Goal: Information Seeking & Learning: Learn about a topic

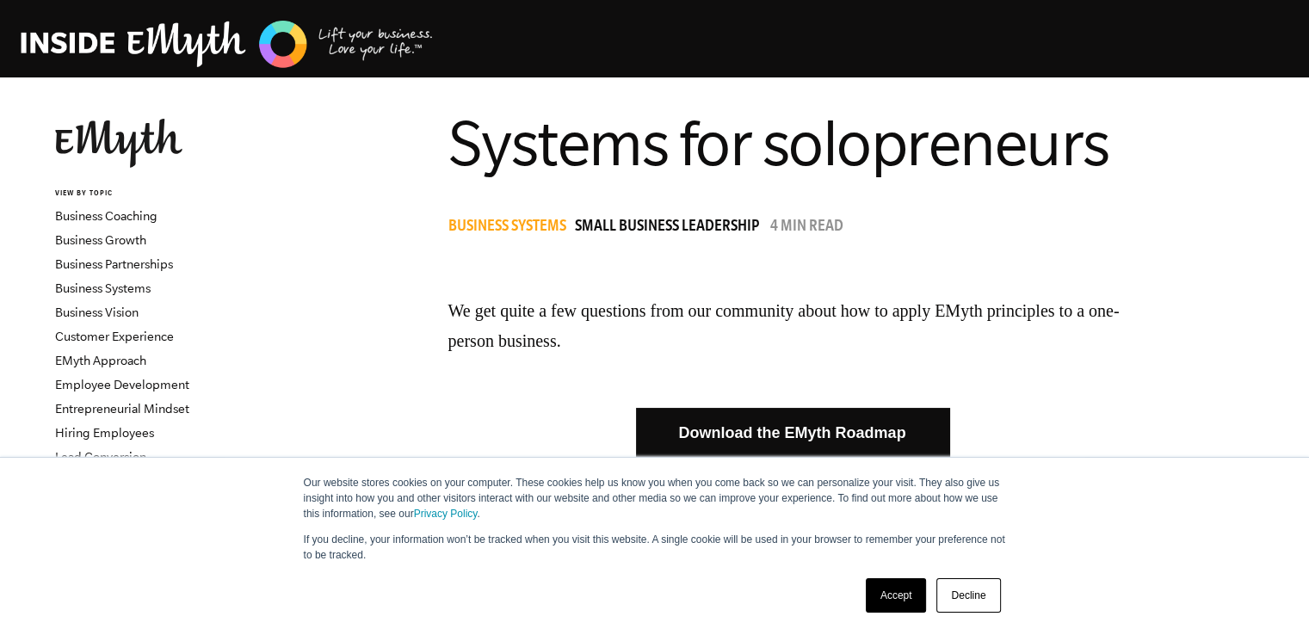
click at [989, 600] on link "Decline" at bounding box center [968, 595] width 64 height 34
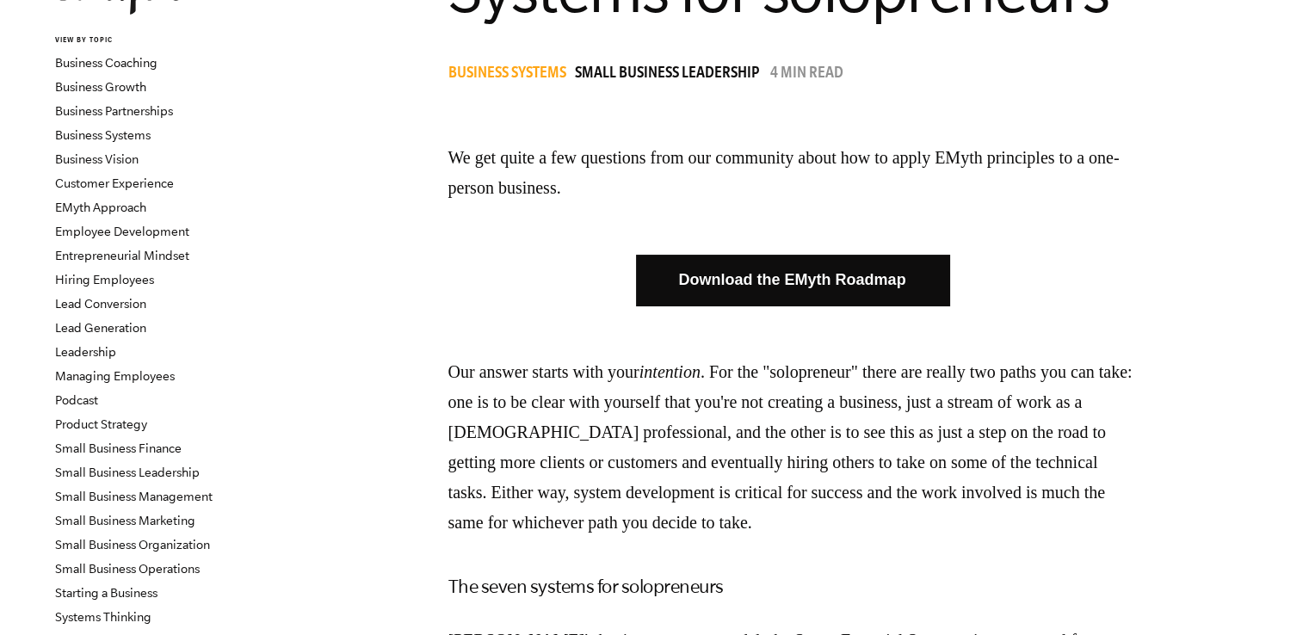
scroll to position [172, 0]
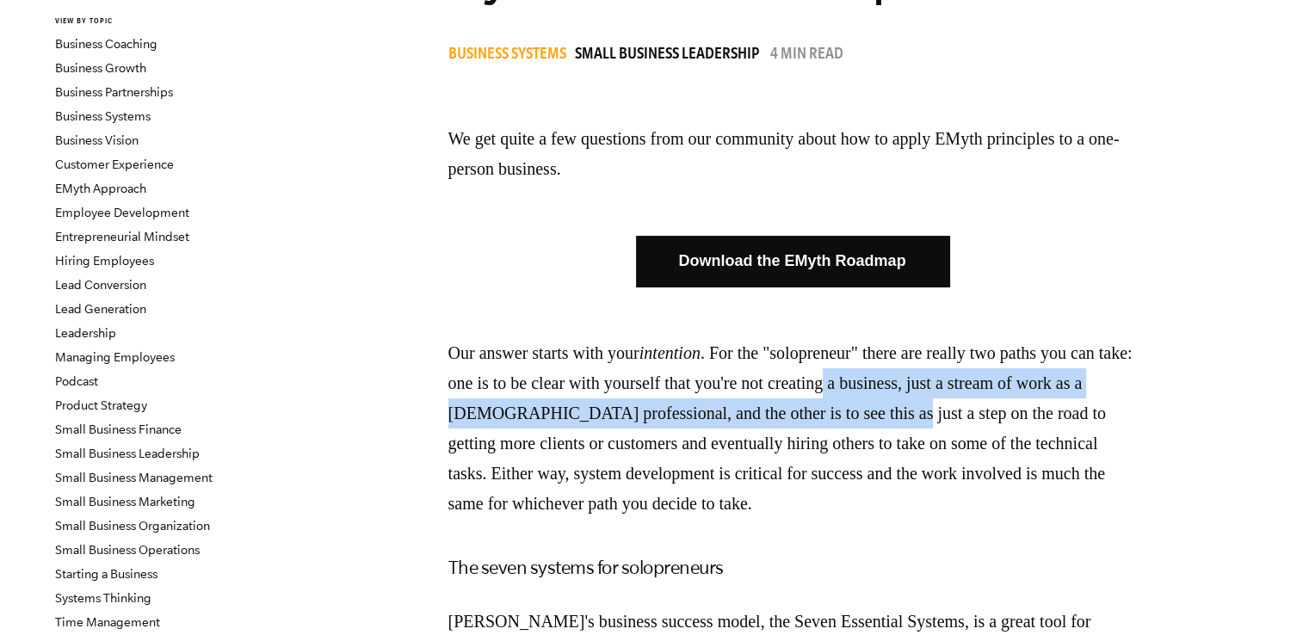
drag, startPoint x: 929, startPoint y: 386, endPoint x: 1005, endPoint y: 411, distance: 79.7
click at [1005, 411] on p "Our answer starts with your intention . For the "solopreneur" there are really …" at bounding box center [792, 428] width 688 height 181
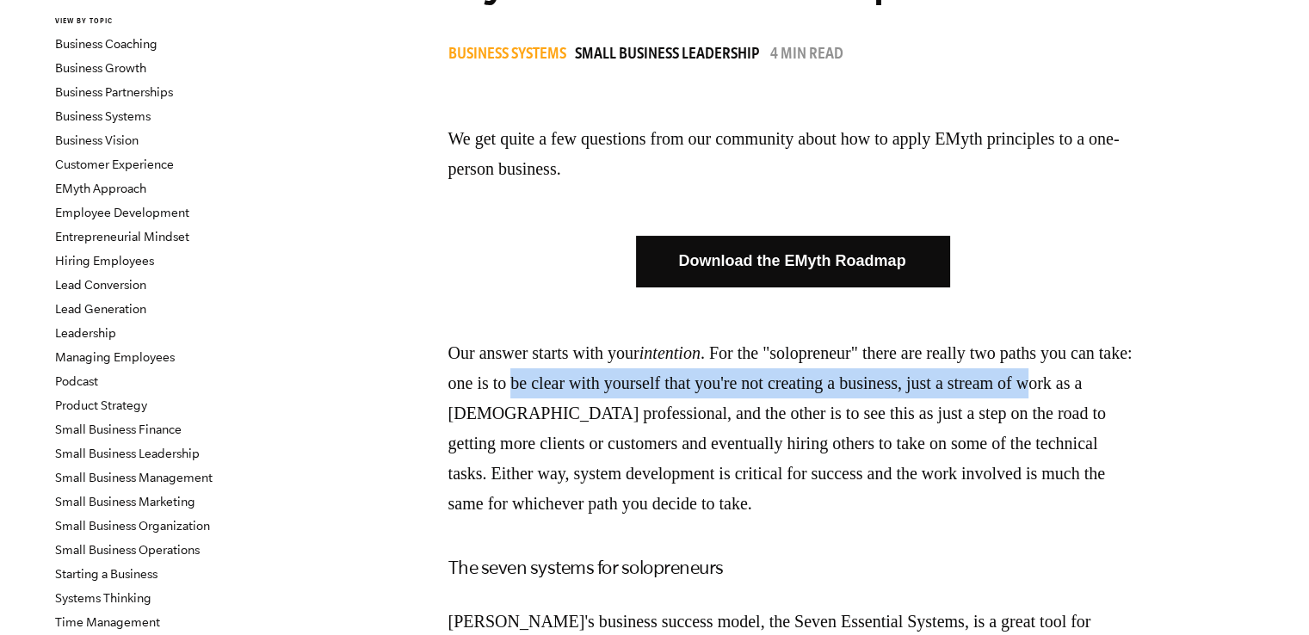
drag, startPoint x: 587, startPoint y: 387, endPoint x: 537, endPoint y: 414, distance: 56.6
click at [495, 410] on p "Our answer starts with your intention . For the "solopreneur" there are really …" at bounding box center [792, 428] width 688 height 181
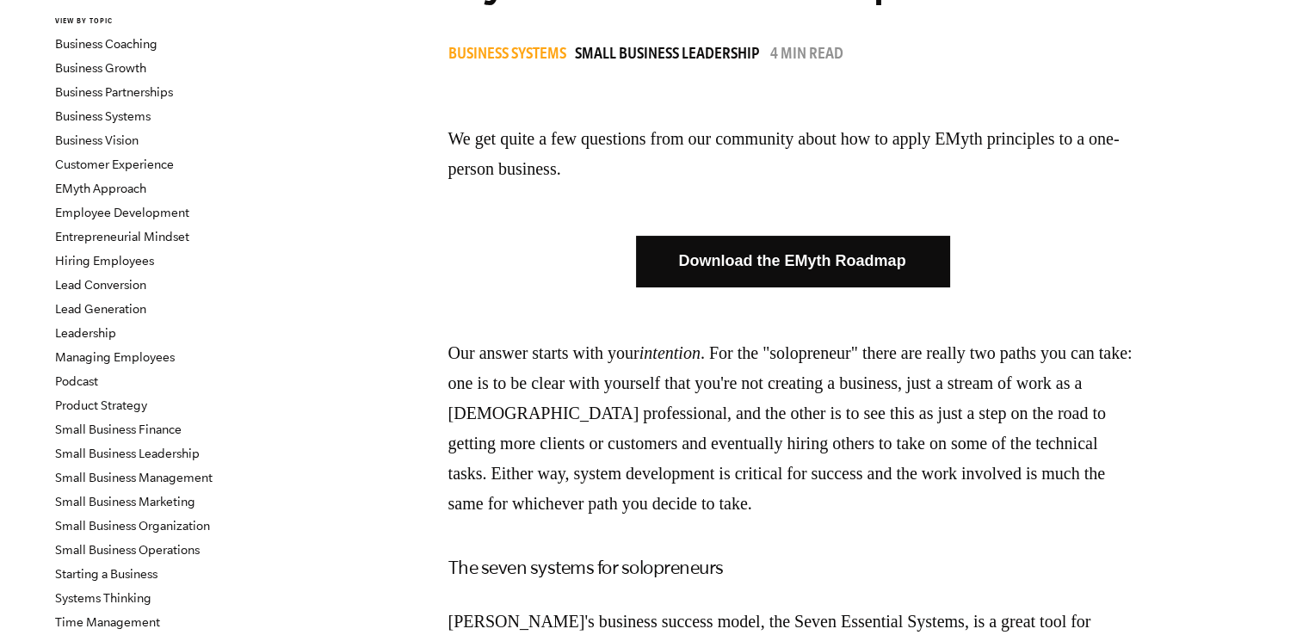
click at [570, 416] on p "Our answer starts with your intention . For the "solopreneur" there are really …" at bounding box center [792, 428] width 688 height 181
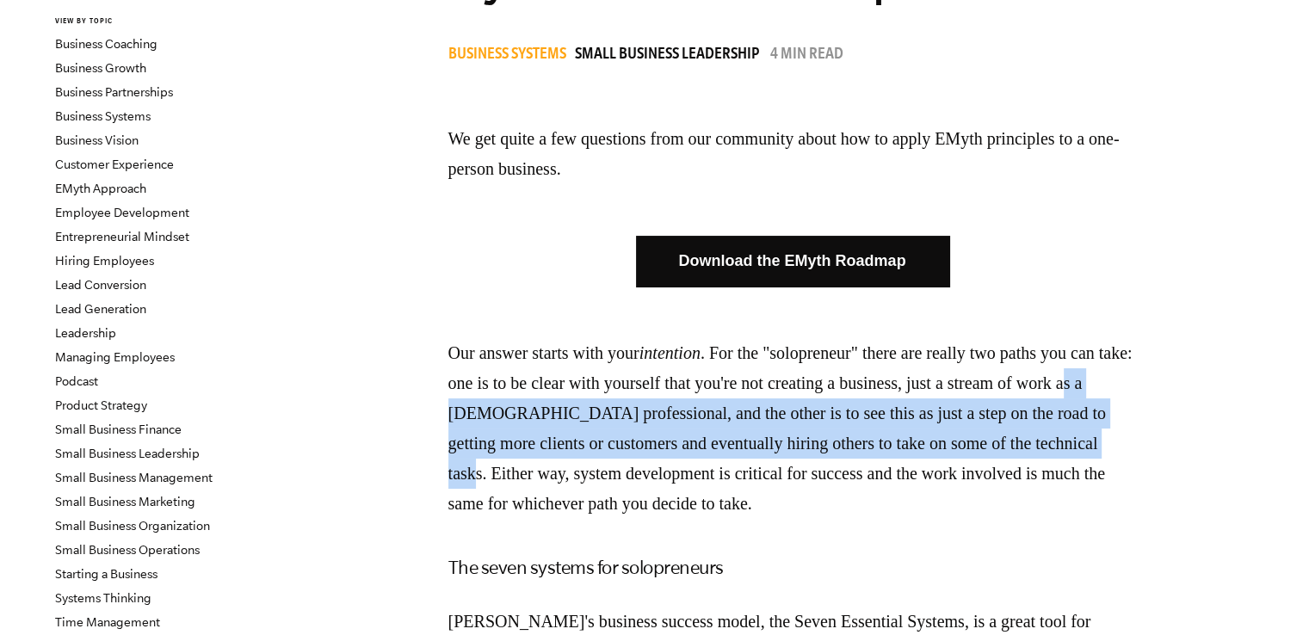
drag, startPoint x: 514, startPoint y: 413, endPoint x: 611, endPoint y: 479, distance: 117.6
click at [611, 479] on p "Our answer starts with your intention . For the "solopreneur" there are really …" at bounding box center [792, 428] width 688 height 181
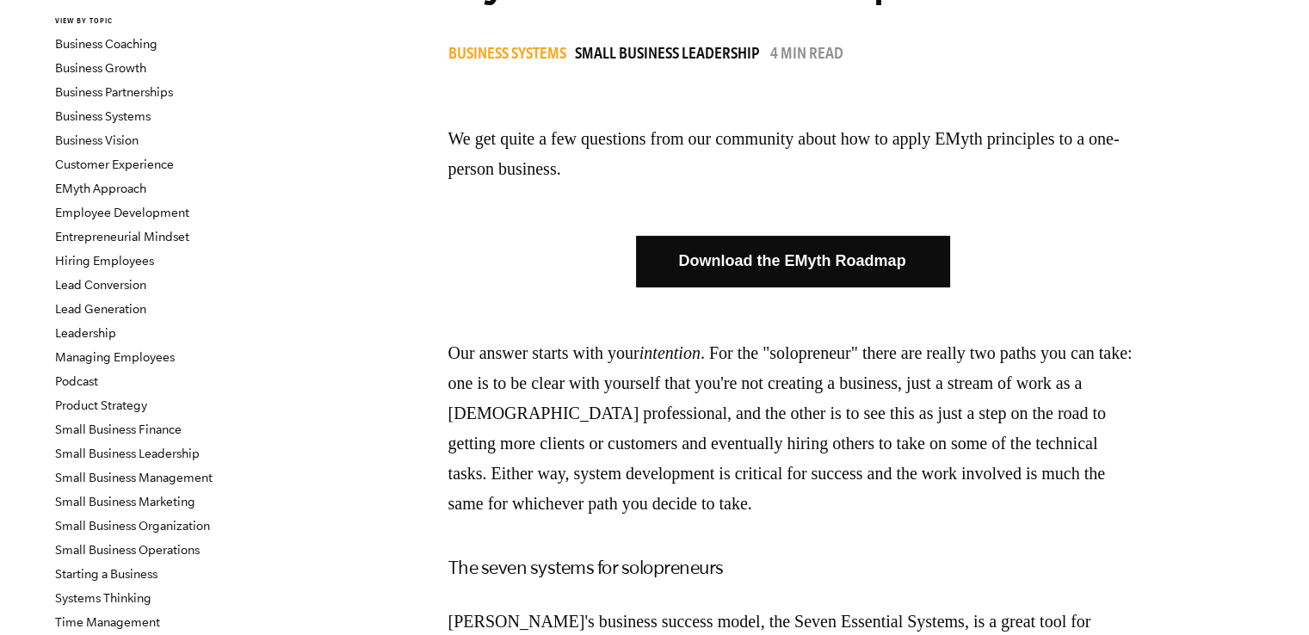
click at [804, 492] on p "Our answer starts with your intention . For the "solopreneur" there are really …" at bounding box center [792, 428] width 688 height 181
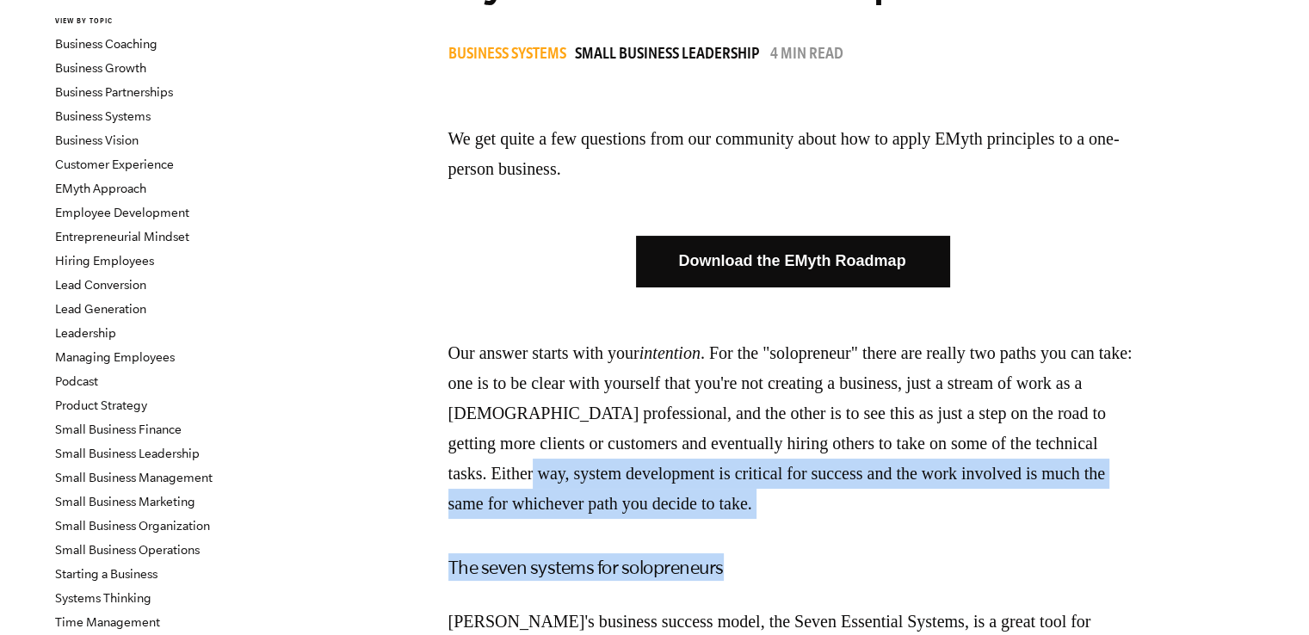
drag, startPoint x: 681, startPoint y: 476, endPoint x: 941, endPoint y: 522, distance: 263.9
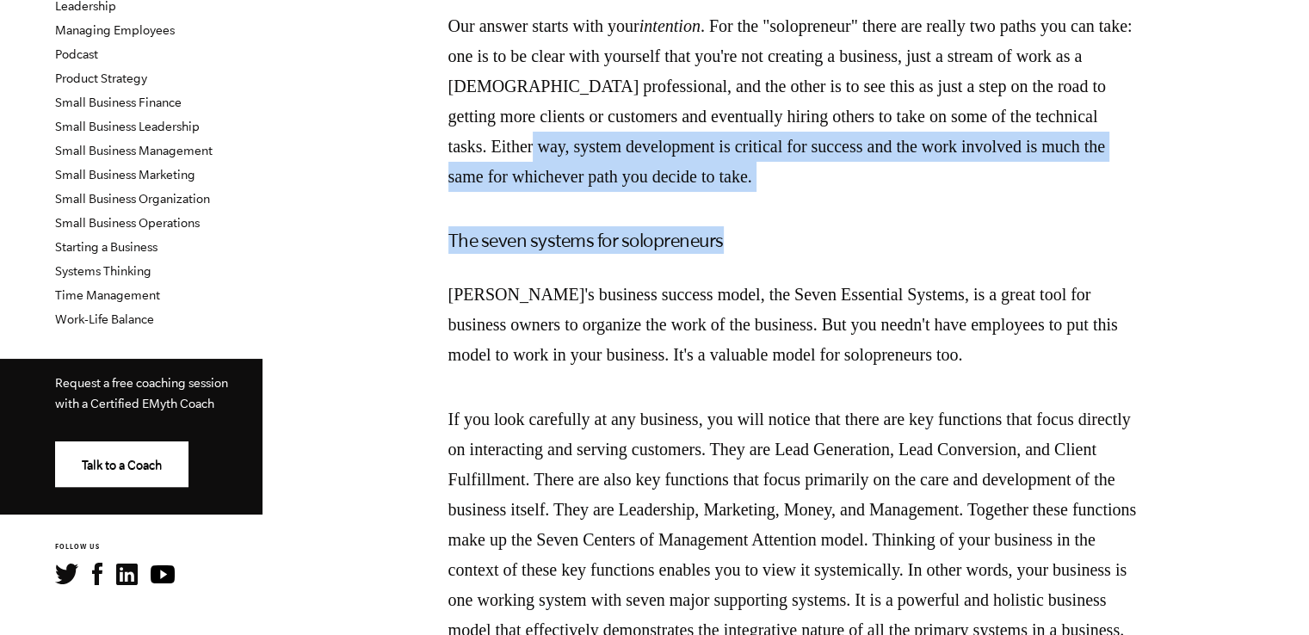
scroll to position [516, 0]
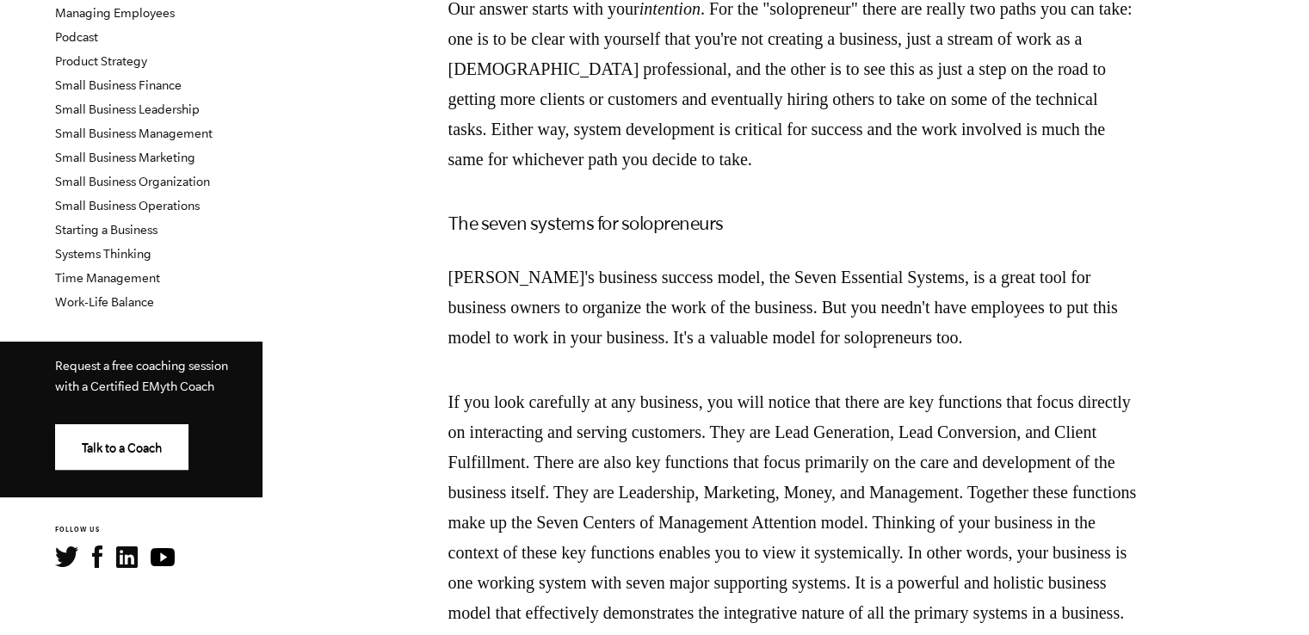
click at [609, 269] on p "[PERSON_NAME]'s business success model, the Seven Essential Systems, is a great…" at bounding box center [792, 307] width 688 height 90
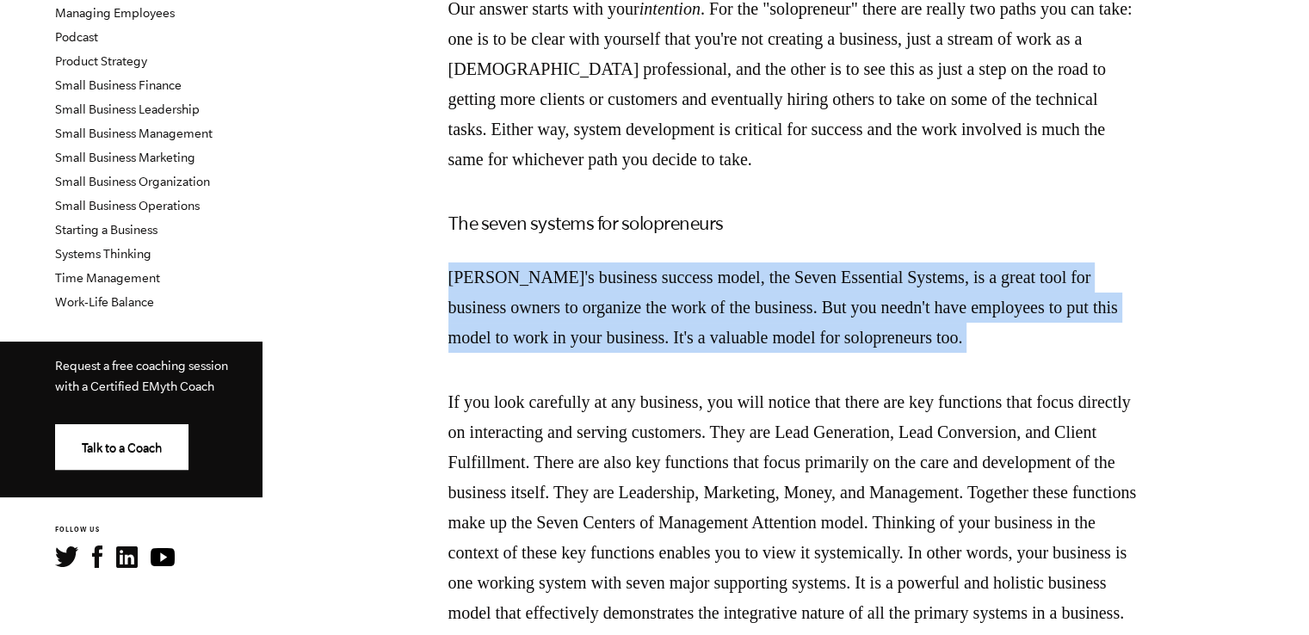
click at [609, 269] on p "[PERSON_NAME]'s business success model, the Seven Essential Systems, is a great…" at bounding box center [792, 307] width 688 height 90
drag, startPoint x: 498, startPoint y: 290, endPoint x: 479, endPoint y: 293, distance: 19.2
click at [497, 291] on p "[PERSON_NAME]'s business success model, the Seven Essential Systems, is a great…" at bounding box center [792, 307] width 688 height 90
click at [504, 283] on p "[PERSON_NAME]'s business success model, the Seven Essential Systems, is a great…" at bounding box center [792, 307] width 688 height 90
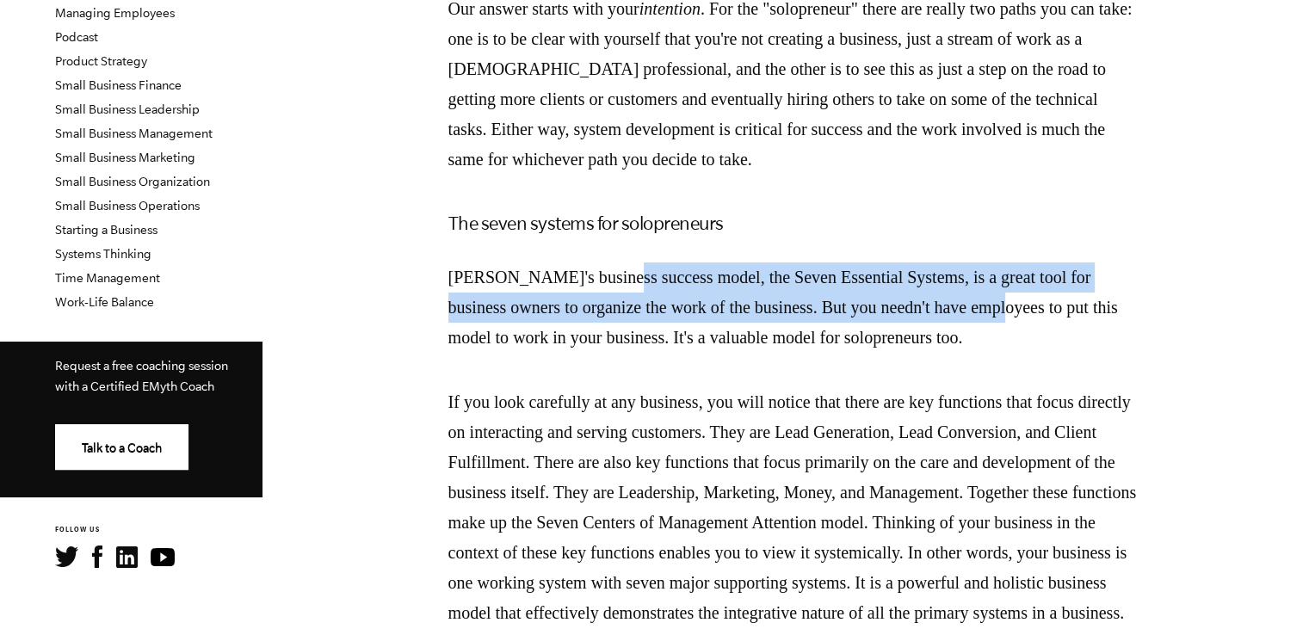
drag, startPoint x: 626, startPoint y: 275, endPoint x: 1049, endPoint y: 317, distance: 424.5
click at [1049, 317] on p "[PERSON_NAME]'s business success model, the Seven Essential Systems, is a great…" at bounding box center [792, 307] width 688 height 90
click at [677, 318] on p "[PERSON_NAME]'s business success model, the Seven Essential Systems, is a great…" at bounding box center [792, 307] width 688 height 90
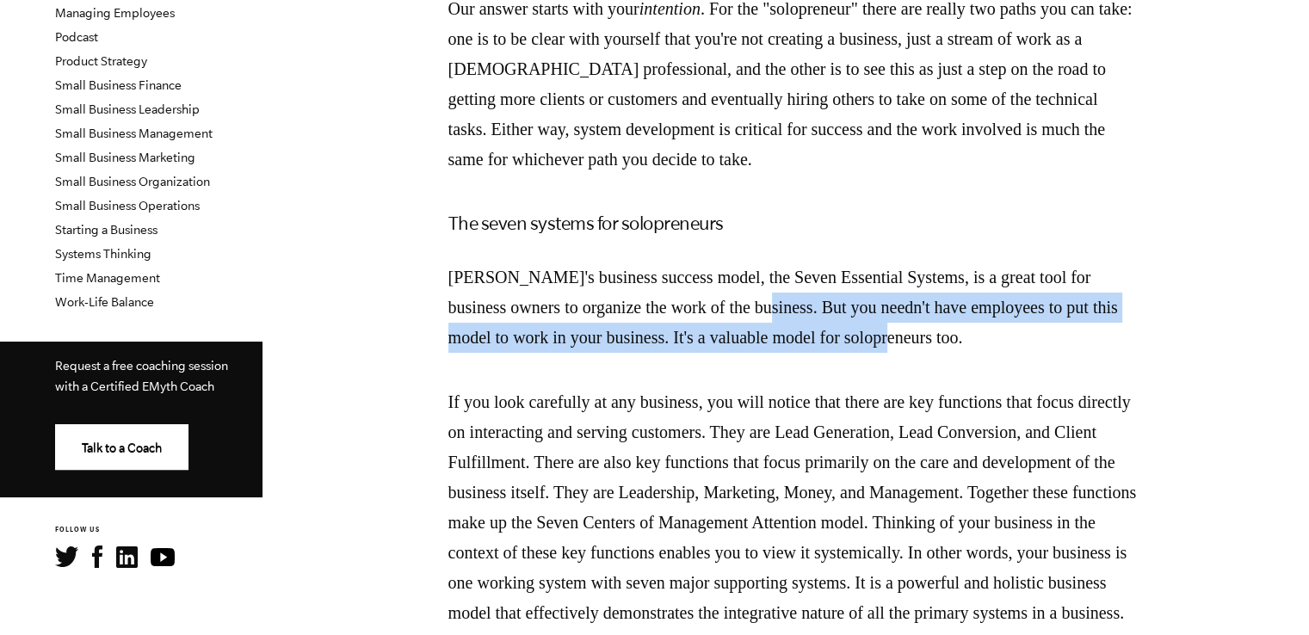
drag, startPoint x: 810, startPoint y: 311, endPoint x: 992, endPoint y: 352, distance: 187.0
click at [992, 352] on p "[PERSON_NAME]'s business success model, the Seven Essential Systems, is a great…" at bounding box center [792, 307] width 688 height 90
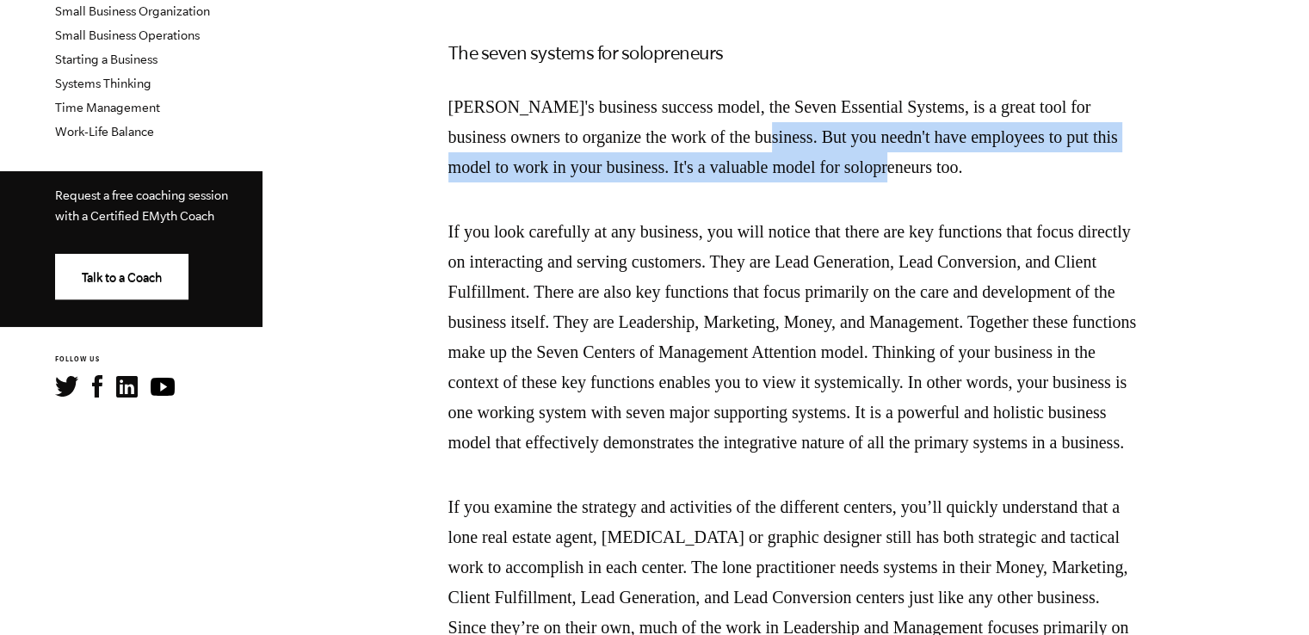
scroll to position [688, 0]
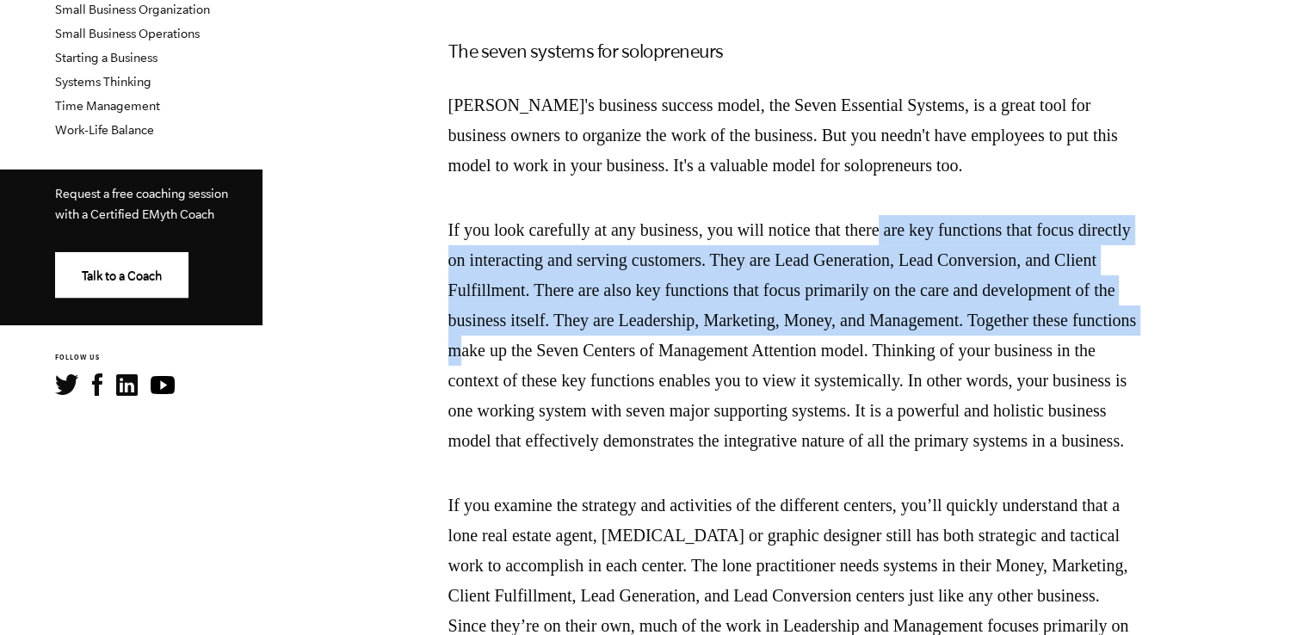
drag, startPoint x: 955, startPoint y: 225, endPoint x: 767, endPoint y: 338, distance: 219.5
click at [793, 336] on p "If you look carefully at any business, you will notice that there are key funct…" at bounding box center [792, 335] width 688 height 241
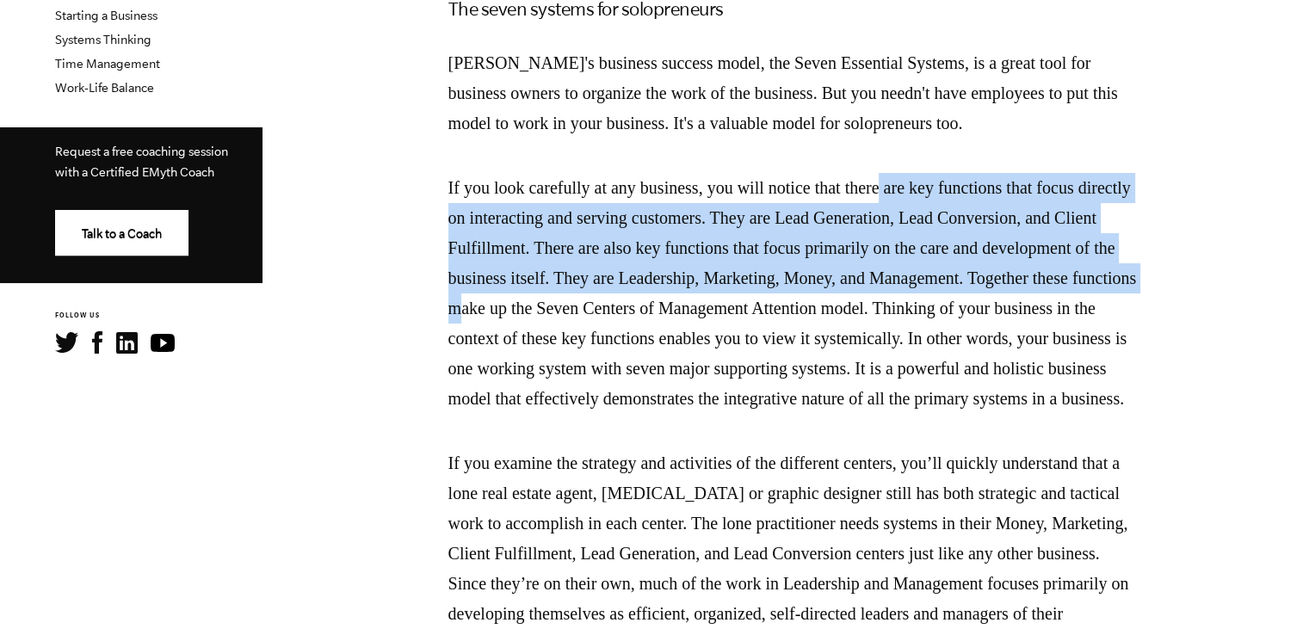
scroll to position [860, 0]
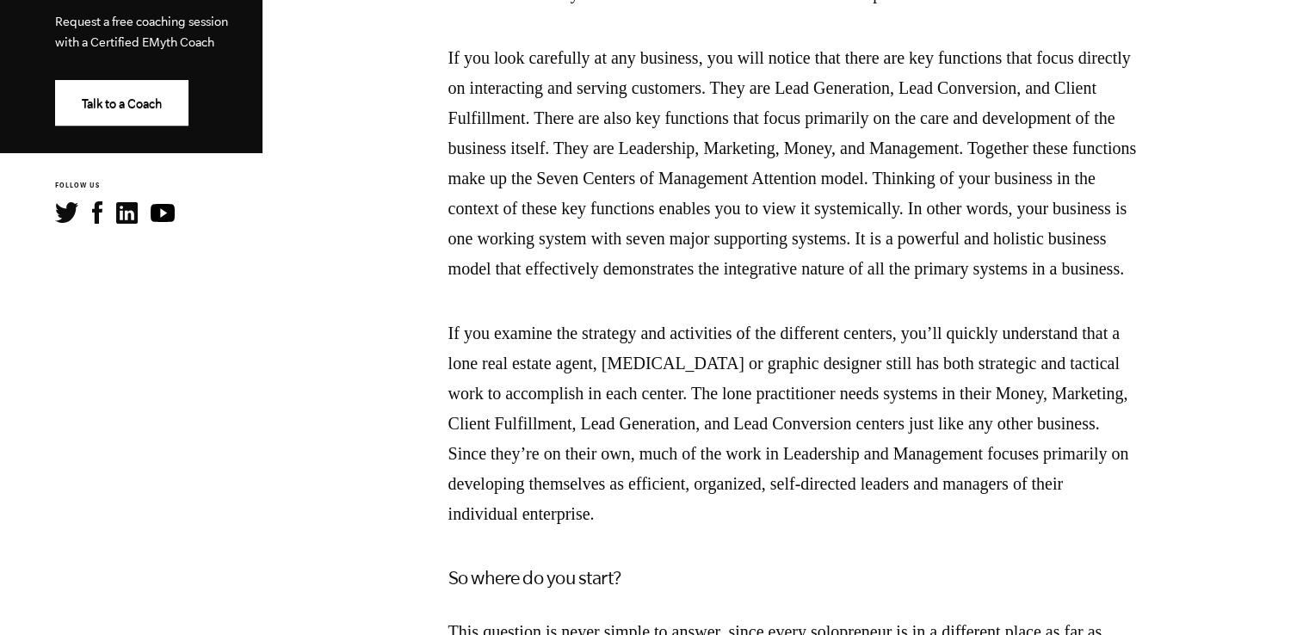
click at [564, 249] on p "If you look carefully at any business, you will notice that there are key funct…" at bounding box center [792, 163] width 688 height 241
click at [625, 249] on p "If you look carefully at any business, you will notice that there are key funct…" at bounding box center [792, 163] width 688 height 241
click at [641, 241] on p "If you look carefully at any business, you will notice that there are key funct…" at bounding box center [792, 163] width 688 height 241
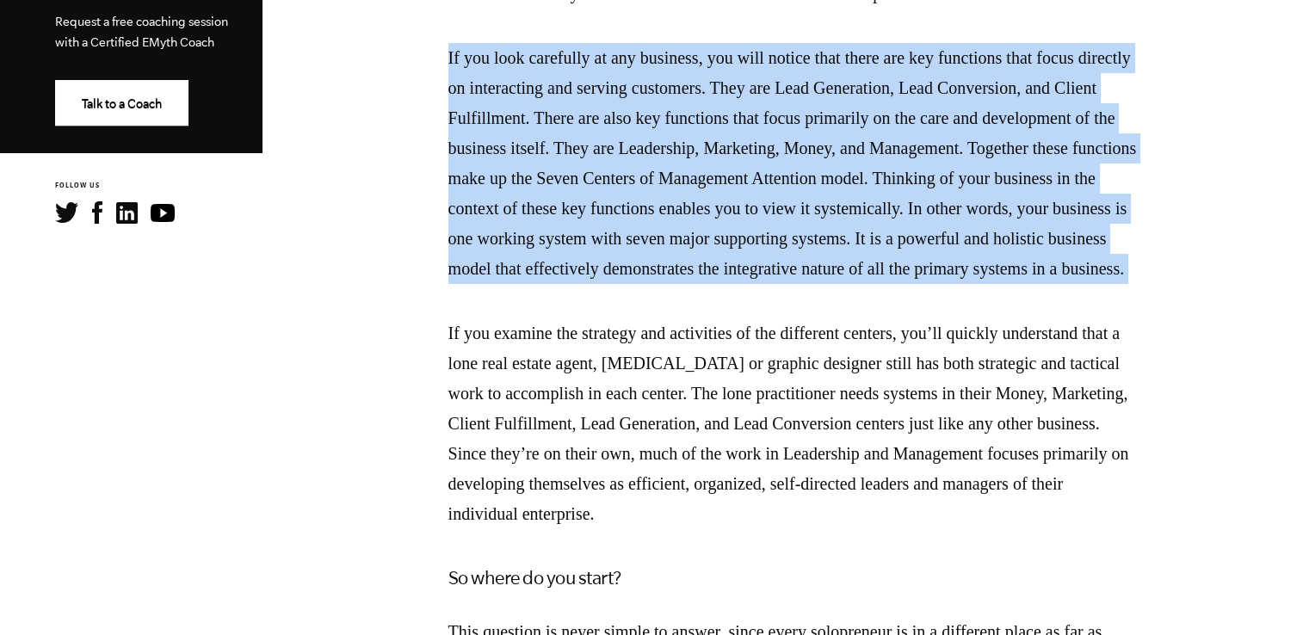
click at [641, 241] on p "If you look carefully at any business, you will notice that there are key funct…" at bounding box center [792, 163] width 688 height 241
click at [797, 256] on p "If you look carefully at any business, you will notice that there are key funct…" at bounding box center [792, 163] width 688 height 241
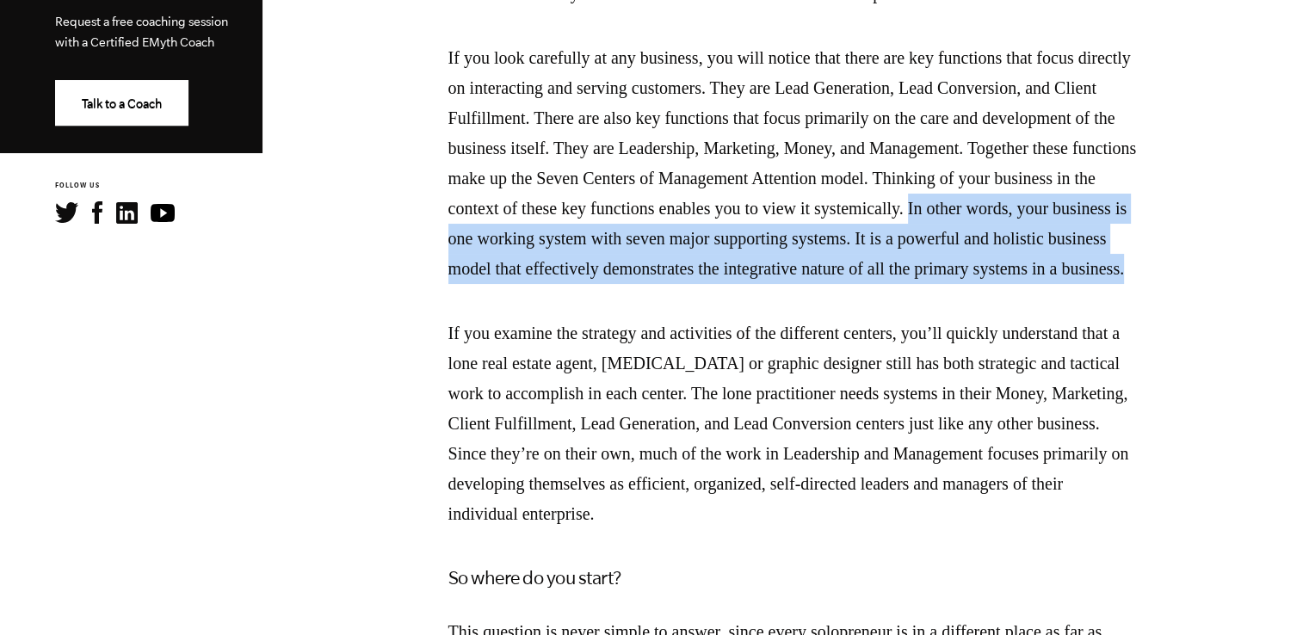
drag, startPoint x: 655, startPoint y: 236, endPoint x: 1033, endPoint y: 300, distance: 384.0
click at [1033, 284] on p "If you look carefully at any business, you will notice that there are key funct…" at bounding box center [792, 163] width 688 height 241
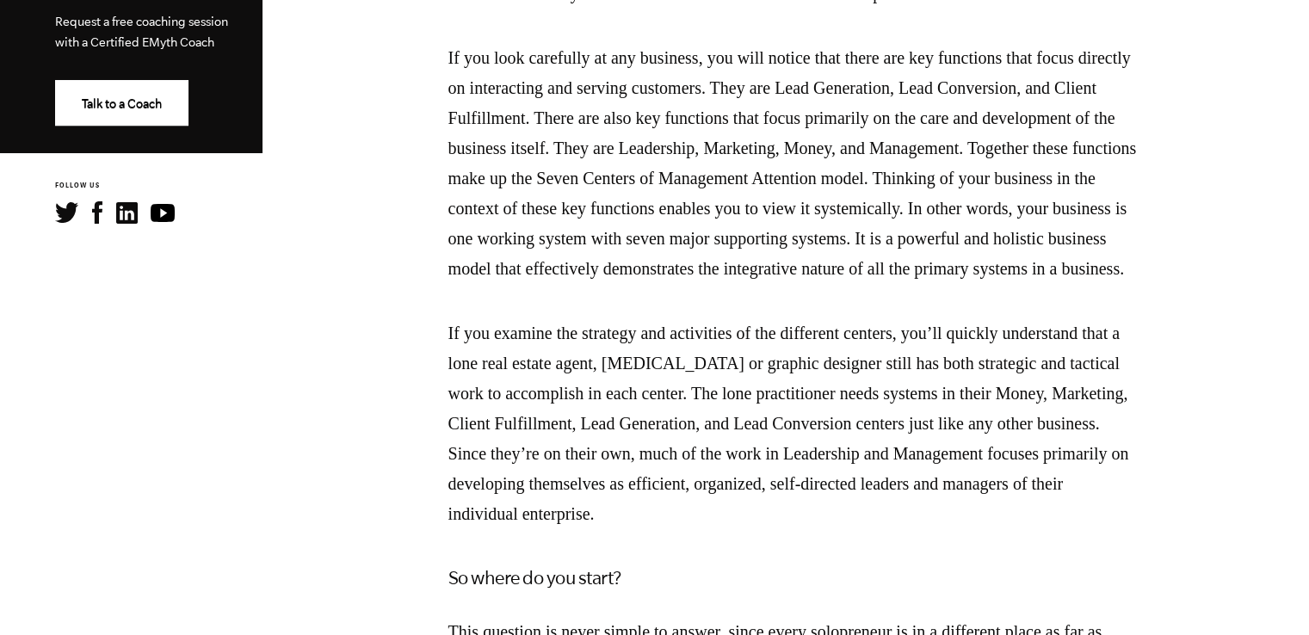
click at [774, 391] on p "If you examine the strategy and activities of the different centers, you’ll qui…" at bounding box center [792, 423] width 688 height 211
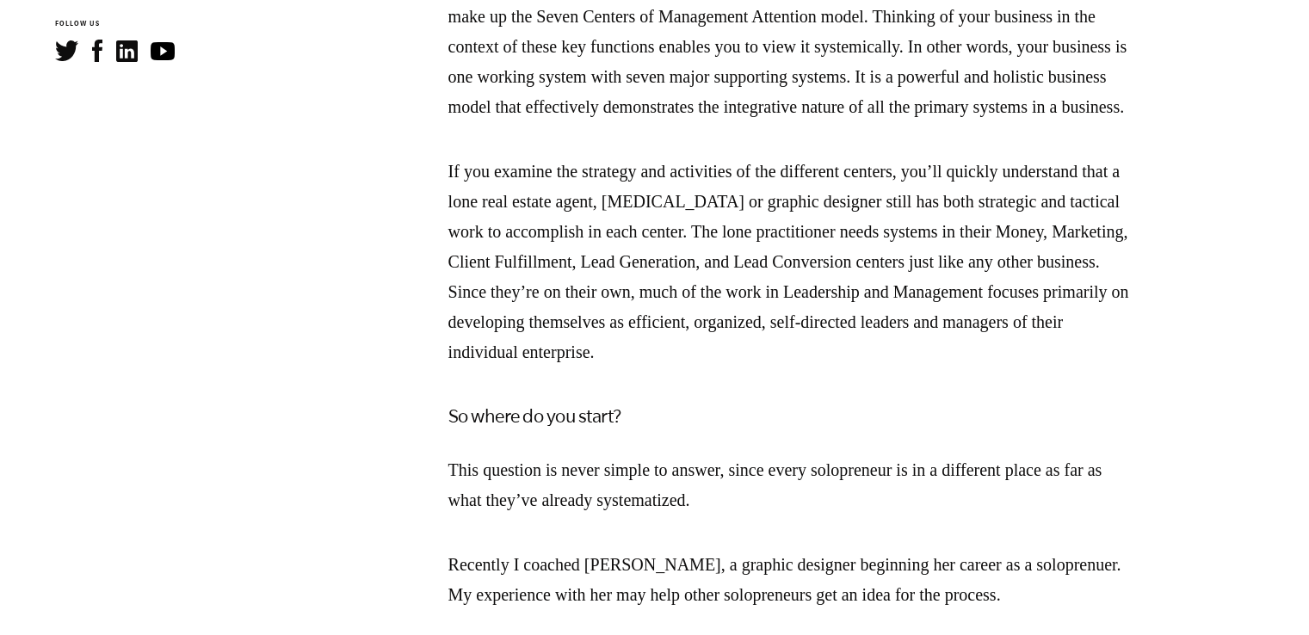
scroll to position [1118, 0]
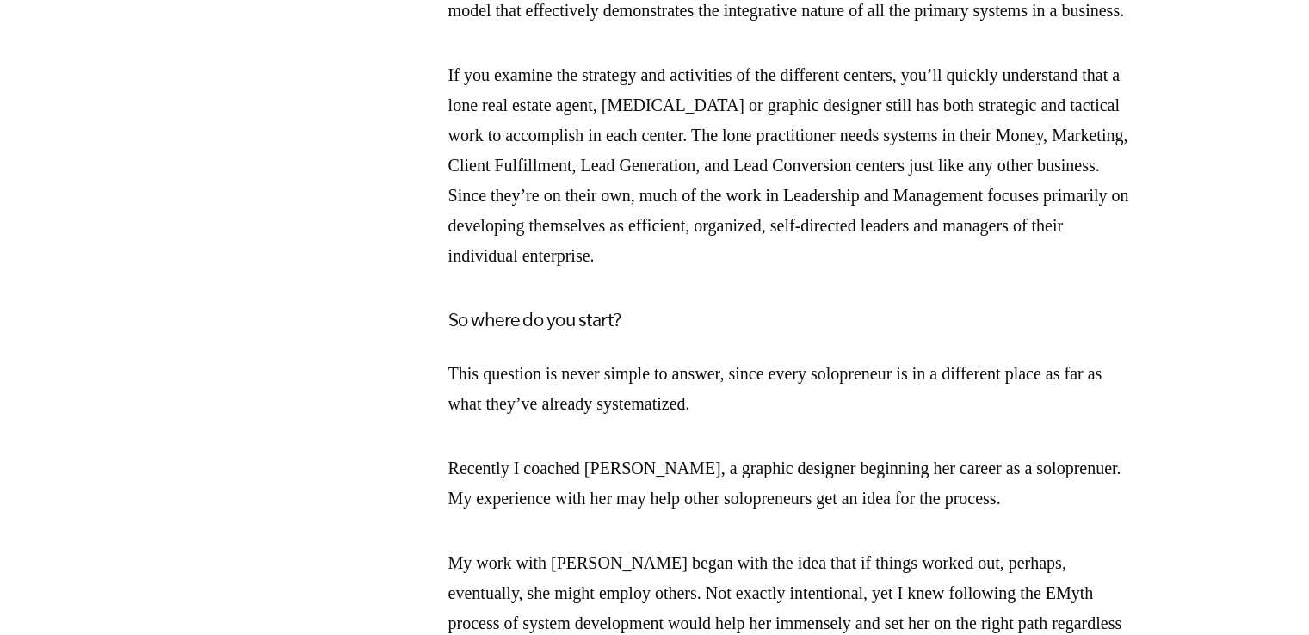
click at [557, 139] on p "If you examine the strategy and activities of the different centers, you’ll qui…" at bounding box center [792, 165] width 688 height 211
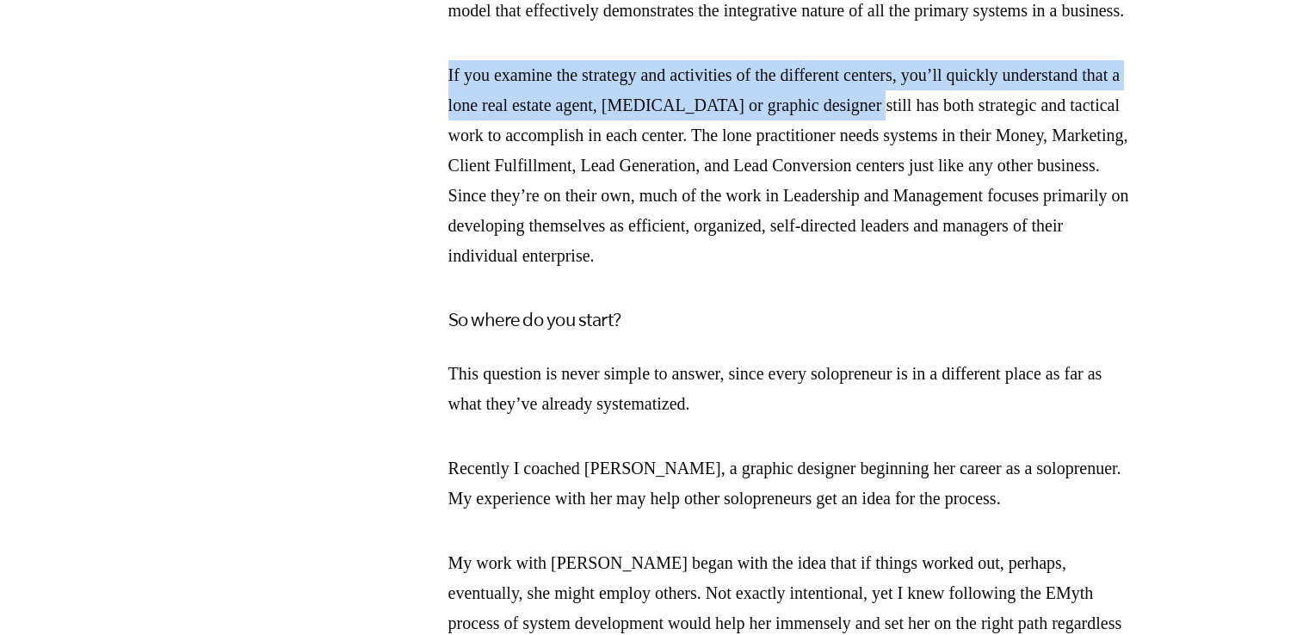
drag, startPoint x: 443, startPoint y: 102, endPoint x: 756, endPoint y: 230, distance: 338.4
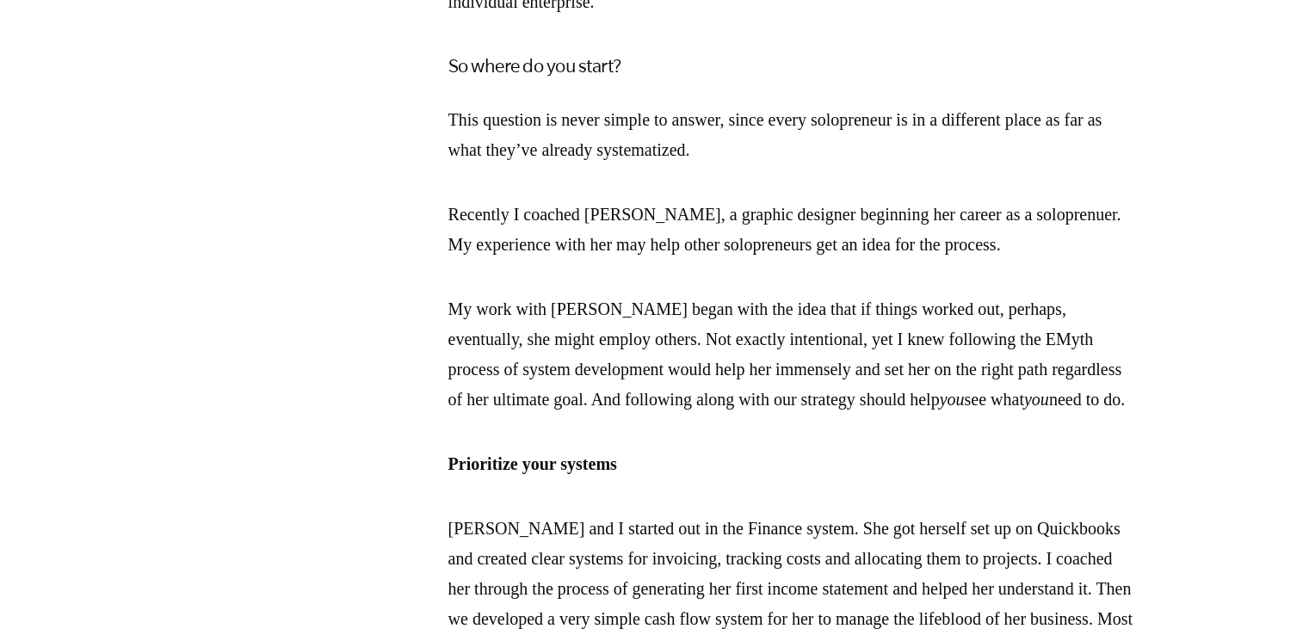
scroll to position [1377, 0]
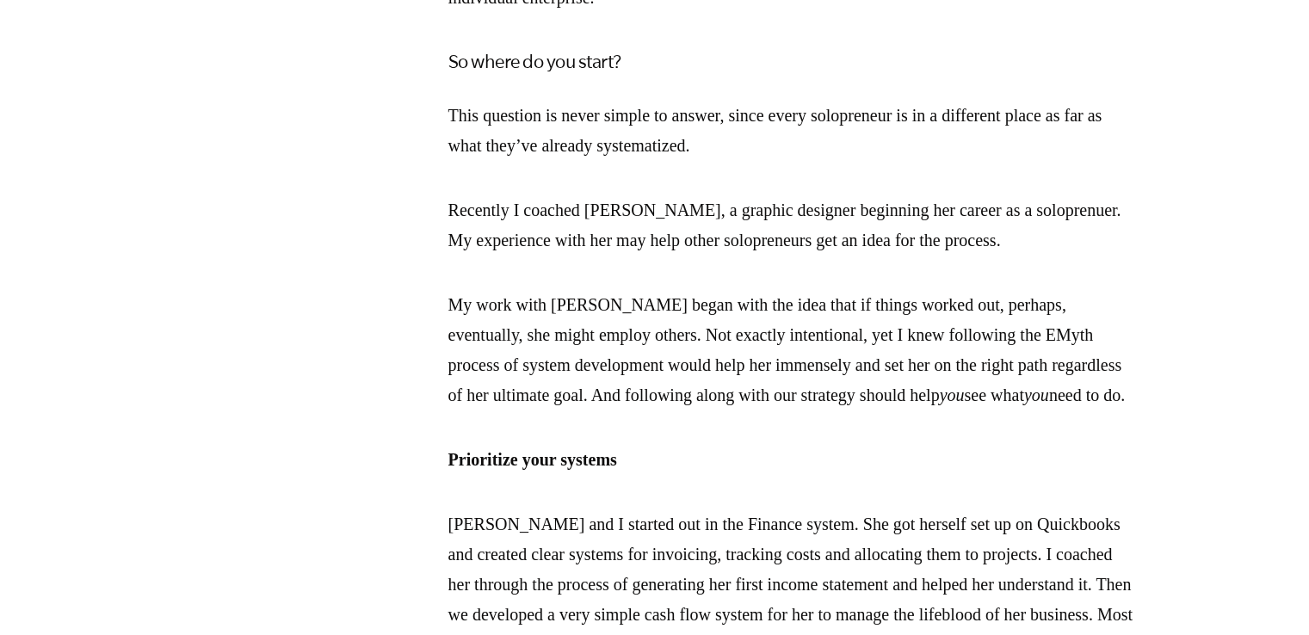
click at [487, 256] on p "Recently I coached [PERSON_NAME], a graphic designer beginning her career as a …" at bounding box center [792, 225] width 688 height 60
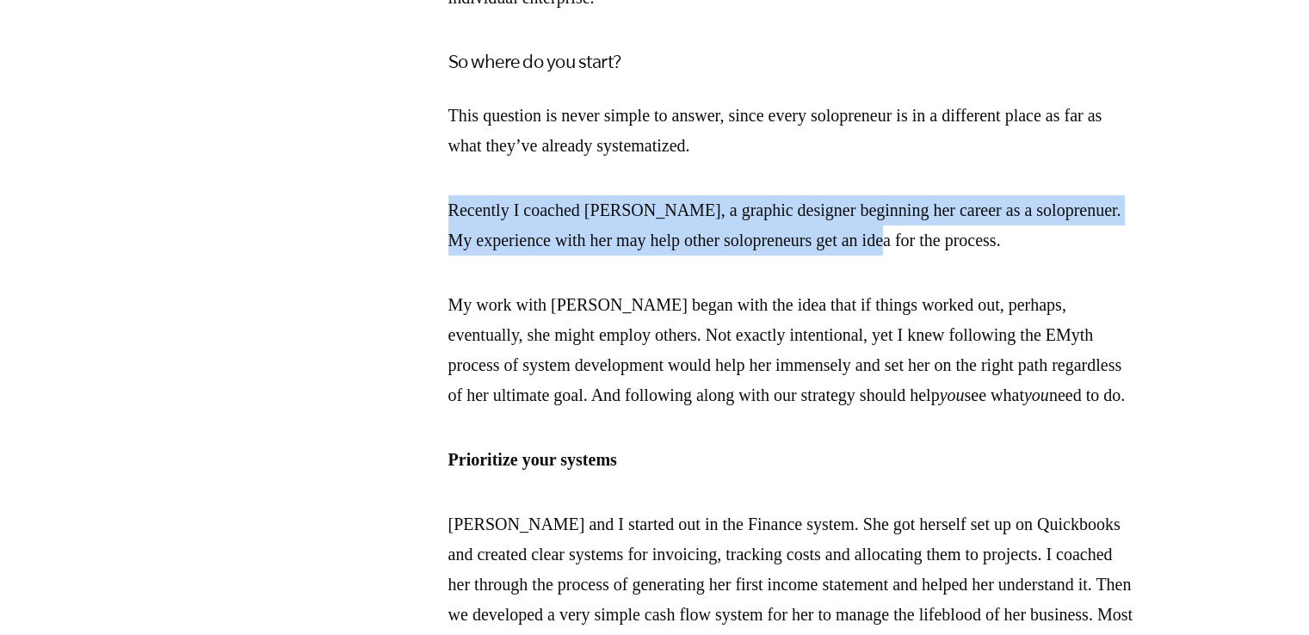
drag, startPoint x: 448, startPoint y: 240, endPoint x: 958, endPoint y: 282, distance: 511.1
click at [958, 256] on p "Recently I coached [PERSON_NAME], a graphic designer beginning her career as a …" at bounding box center [792, 225] width 688 height 60
click at [859, 256] on p "Recently I coached [PERSON_NAME], a graphic designer beginning her career as a …" at bounding box center [792, 225] width 688 height 60
click at [638, 256] on p "Recently I coached [PERSON_NAME], a graphic designer beginning her career as a …" at bounding box center [792, 225] width 688 height 60
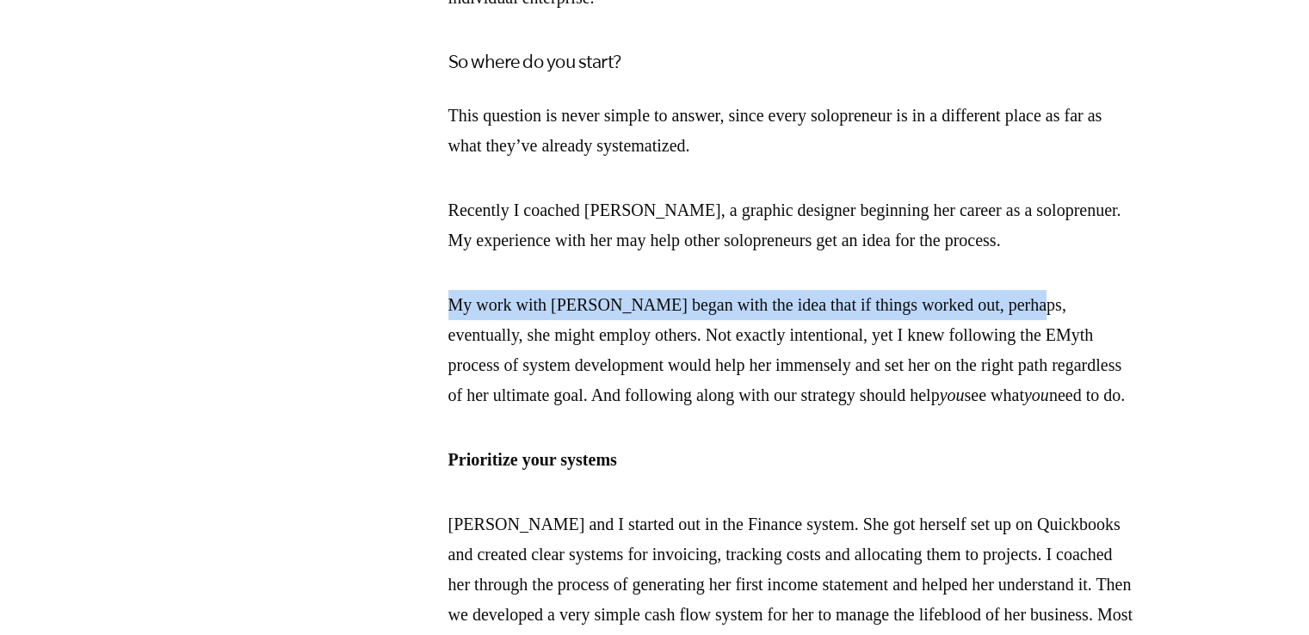
drag, startPoint x: 447, startPoint y: 336, endPoint x: 1053, endPoint y: 342, distance: 605.7
click at [1053, 342] on p "My work with [PERSON_NAME] began with the idea that if things worked out, perha…" at bounding box center [792, 350] width 688 height 120
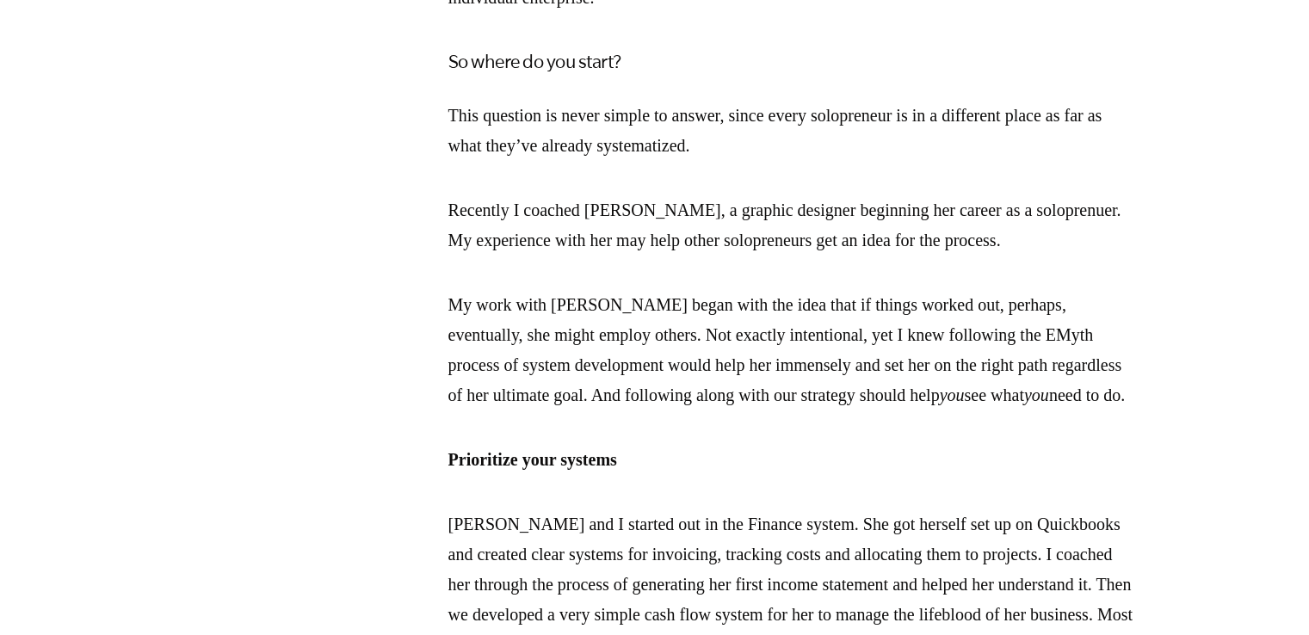
click at [557, 350] on p "My work with [PERSON_NAME] began with the idea that if things worked out, perha…" at bounding box center [792, 350] width 688 height 120
drag, startPoint x: 534, startPoint y: 339, endPoint x: 612, endPoint y: 449, distance: 134.6
click at [673, 410] on p "My work with [PERSON_NAME] began with the idea that if things worked out, perha…" at bounding box center [792, 350] width 688 height 120
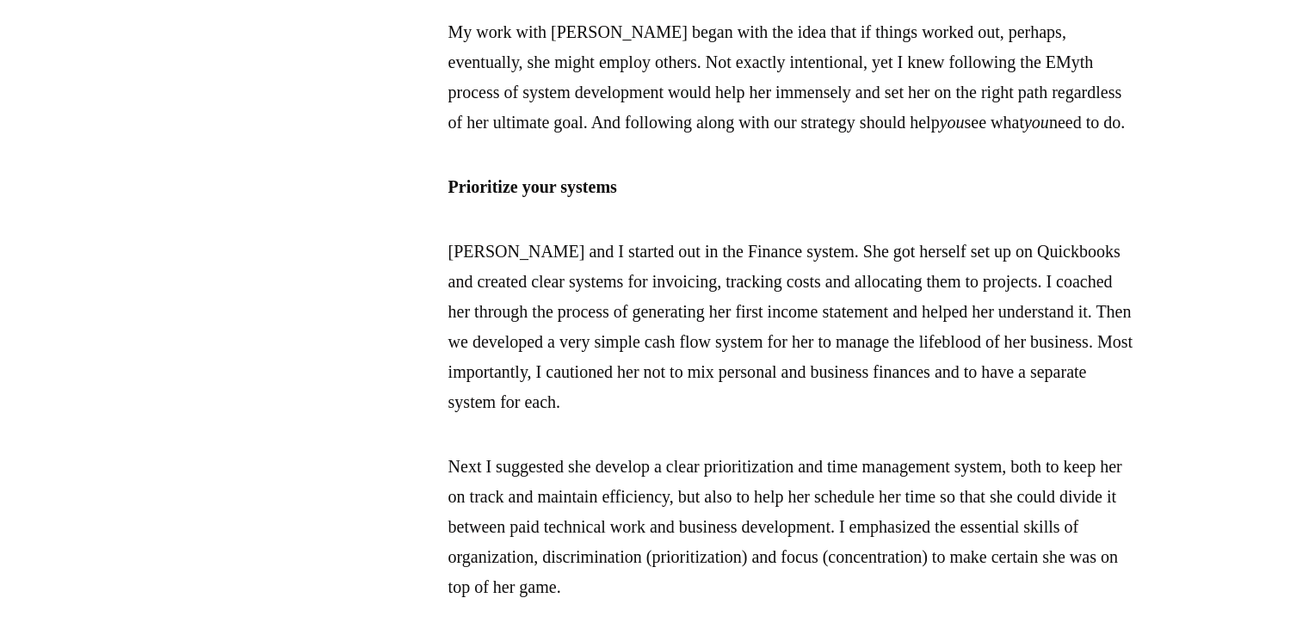
scroll to position [1721, 0]
